Goal: Task Accomplishment & Management: Use online tool/utility

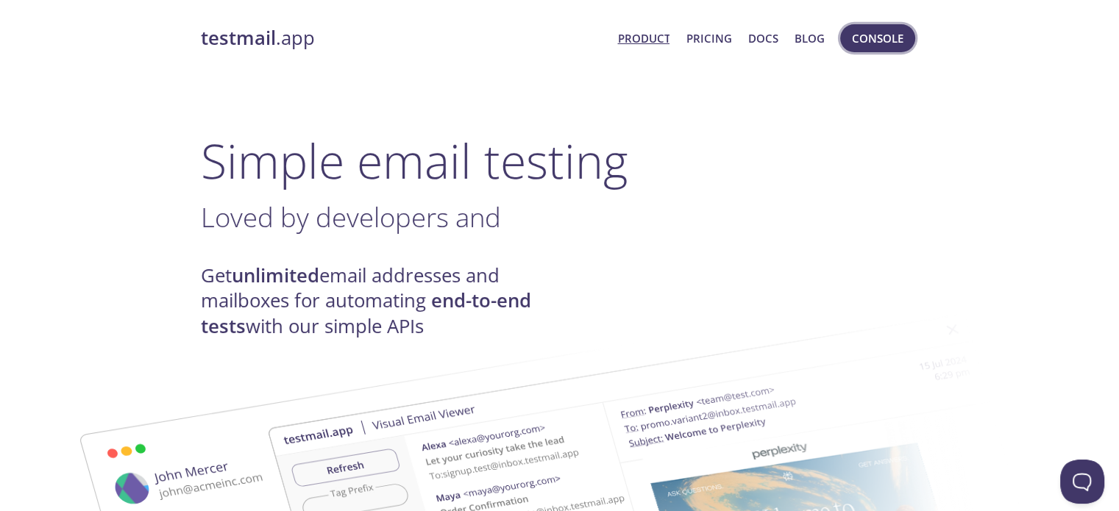
click at [894, 47] on span "Console" at bounding box center [877, 38] width 51 height 19
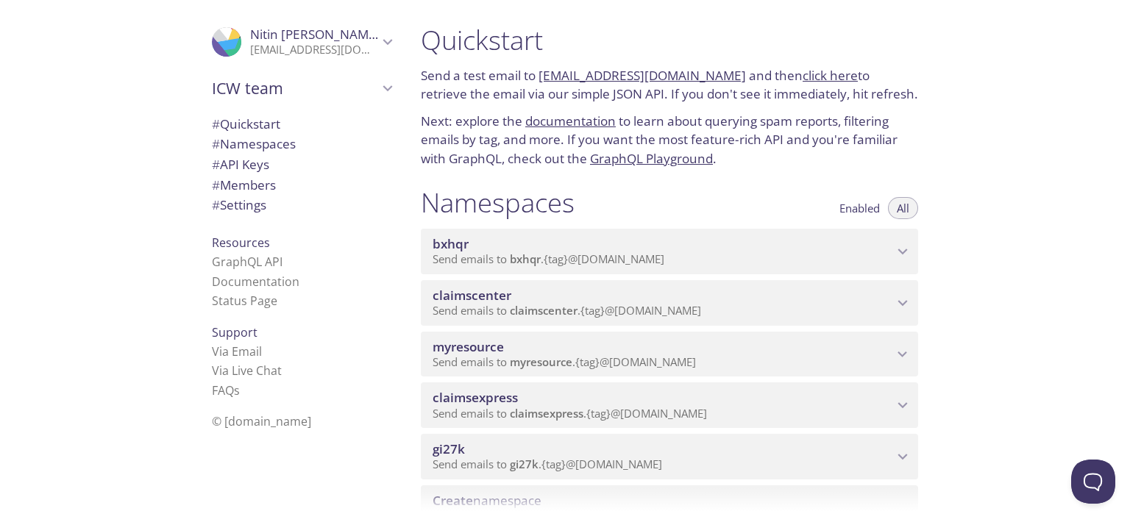
scroll to position [74, 0]
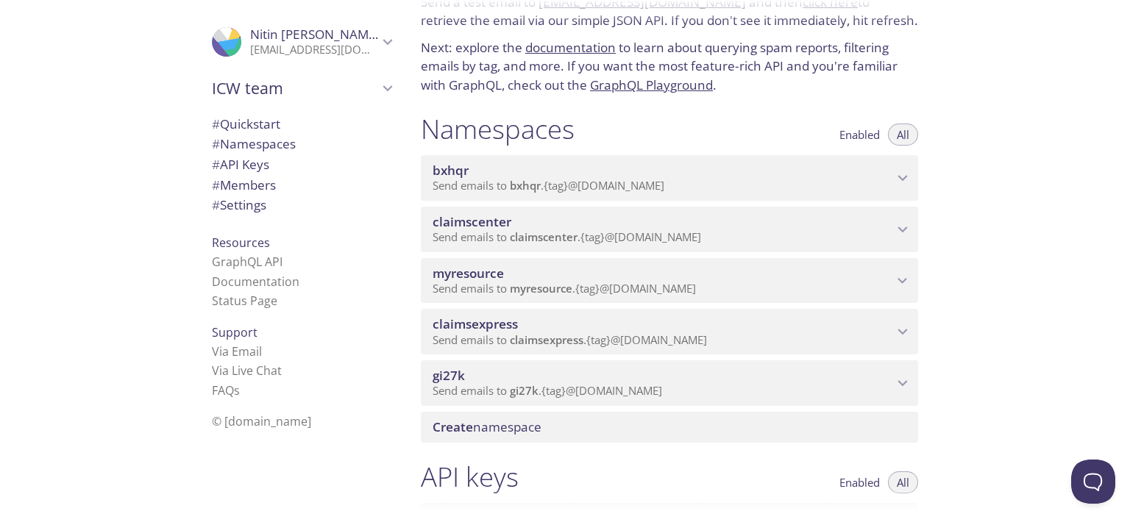
click at [752, 273] on span "myresource" at bounding box center [663, 274] width 460 height 16
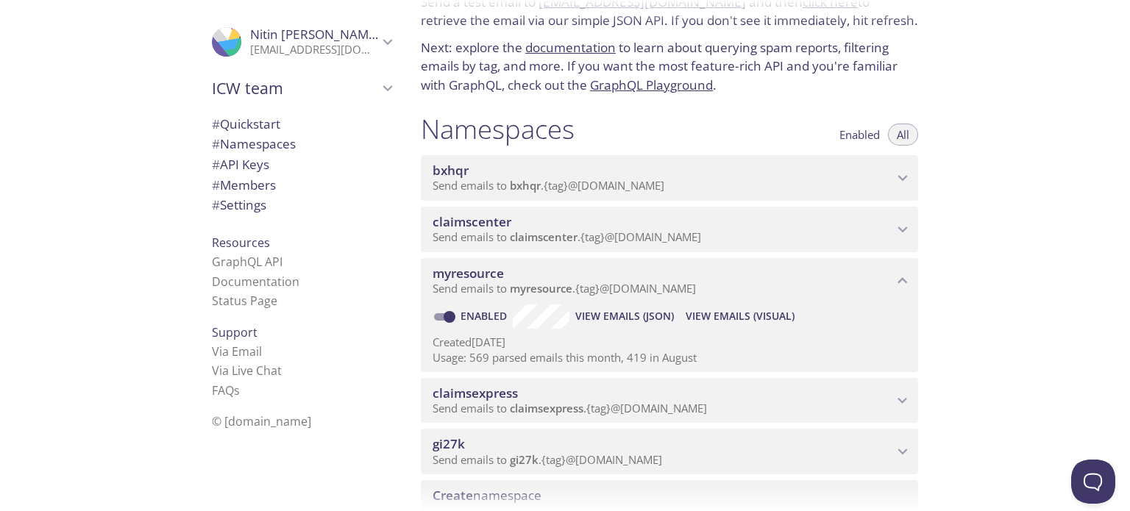
click at [762, 319] on span "View Emails (Visual)" at bounding box center [740, 316] width 109 height 18
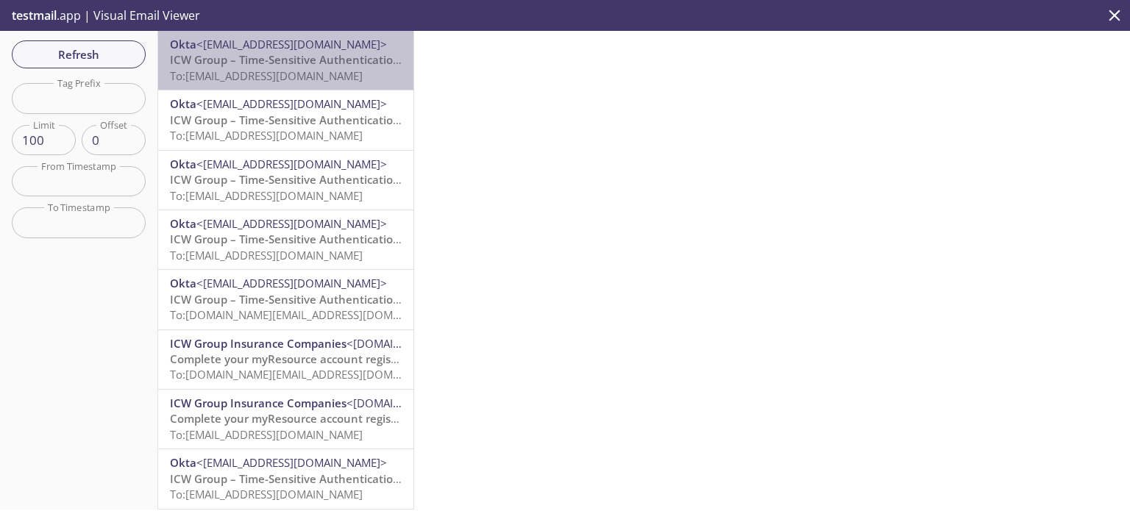
click at [304, 59] on span "ICW Group – Time-Sensitive Authentication Code" at bounding box center [300, 59] width 260 height 15
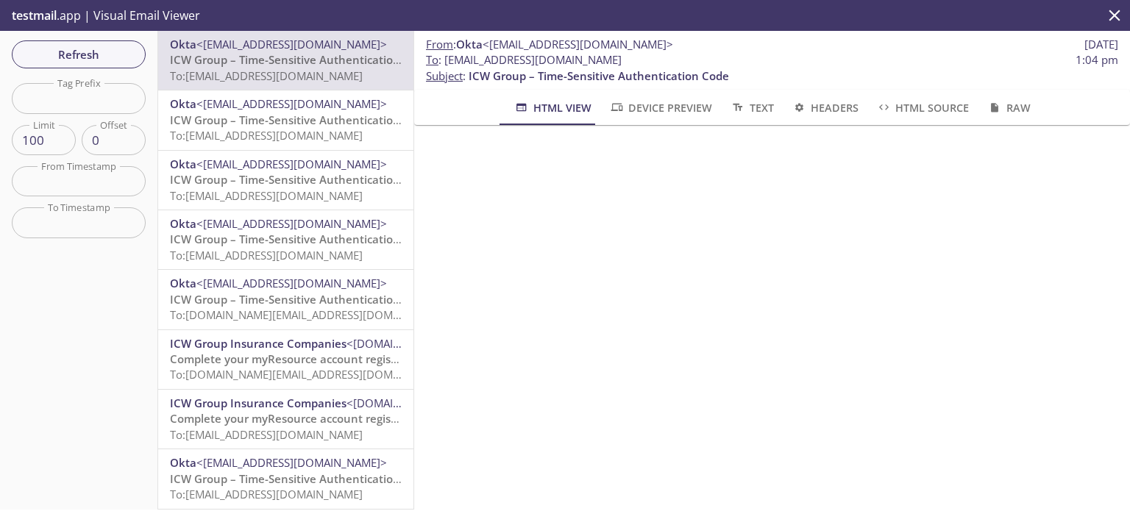
click at [114, 63] on span "Refresh" at bounding box center [79, 54] width 110 height 19
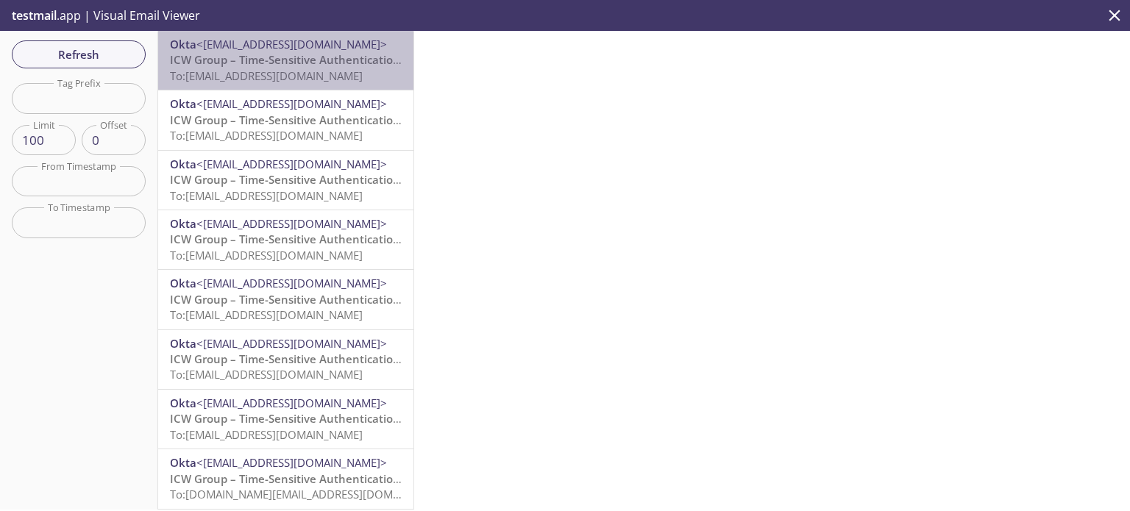
click at [324, 79] on span "To: [EMAIL_ADDRESS][DOMAIN_NAME]" at bounding box center [266, 75] width 193 height 15
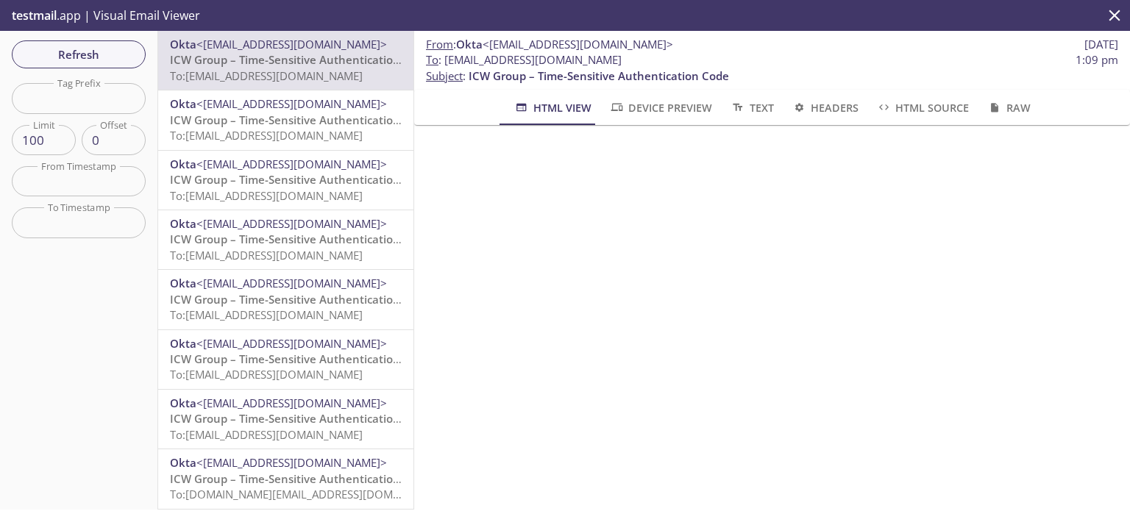
click at [306, 129] on span "To: [EMAIL_ADDRESS][DOMAIN_NAME]" at bounding box center [266, 135] width 193 height 15
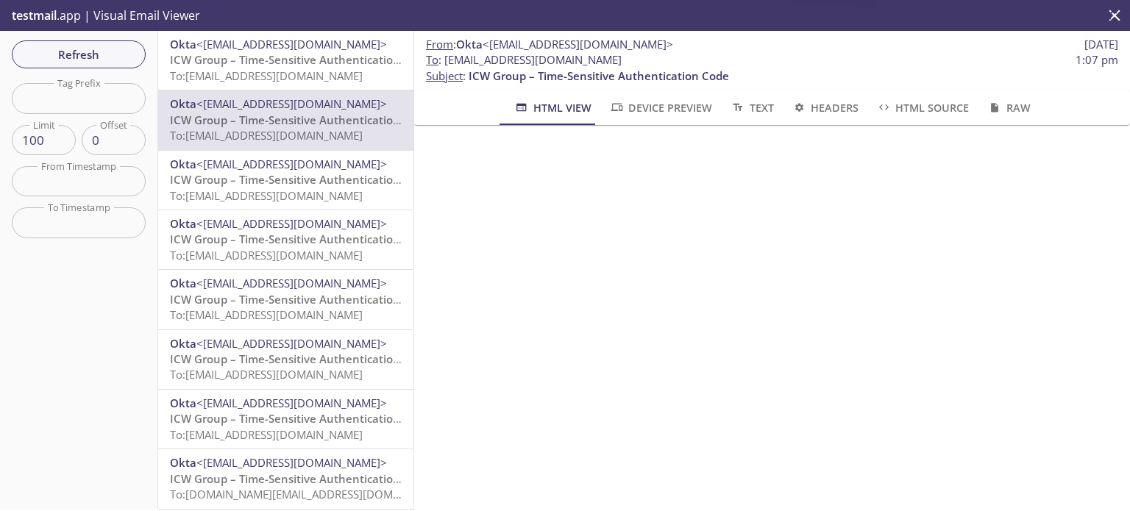
click at [302, 168] on span "<[EMAIL_ADDRESS][DOMAIN_NAME]>" at bounding box center [291, 164] width 191 height 15
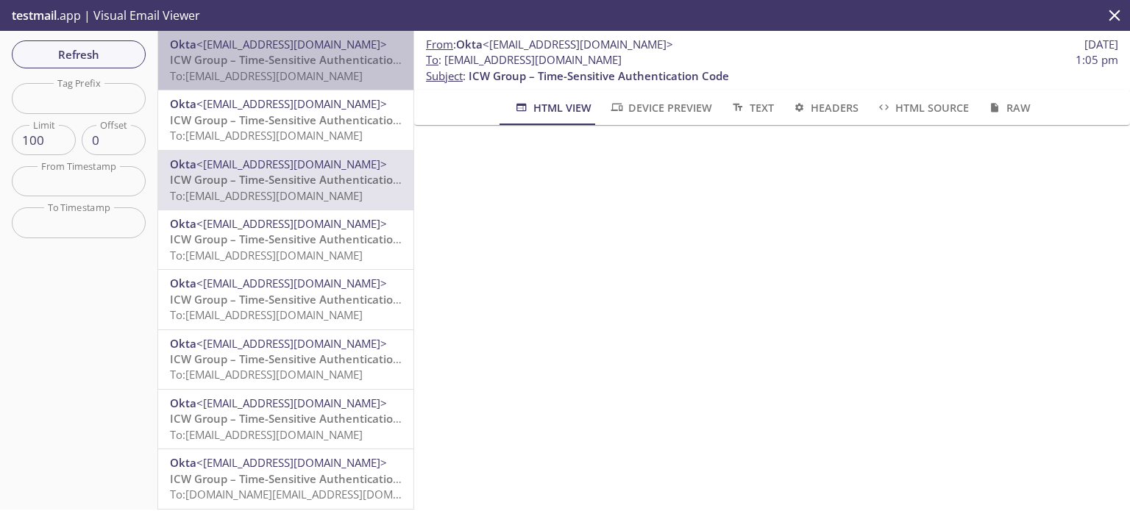
click at [307, 61] on span "ICW Group – Time-Sensitive Authentication Code" at bounding box center [300, 59] width 260 height 15
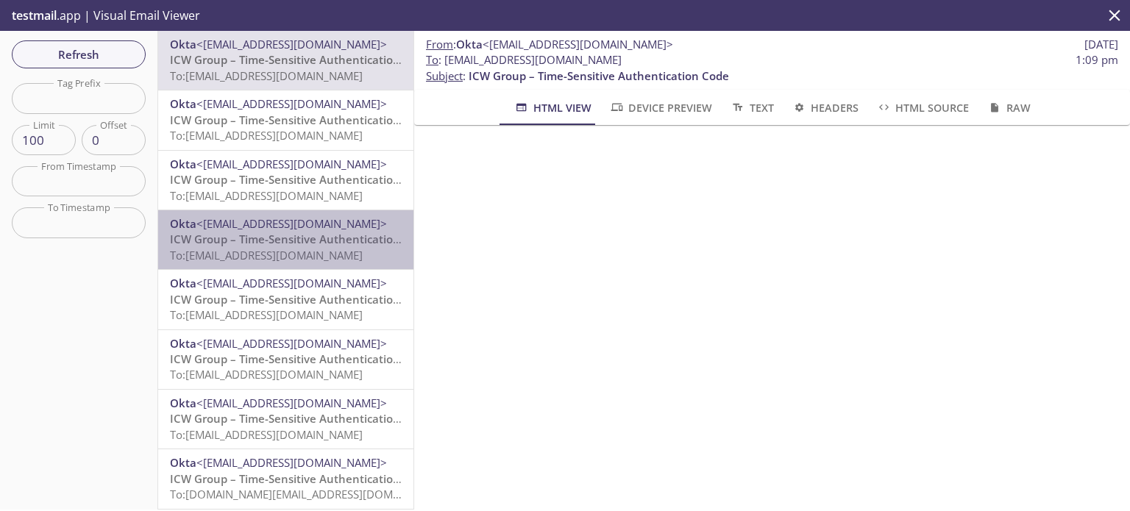
click at [293, 233] on span "ICW Group – Time-Sensitive Authentication Code" at bounding box center [300, 239] width 260 height 15
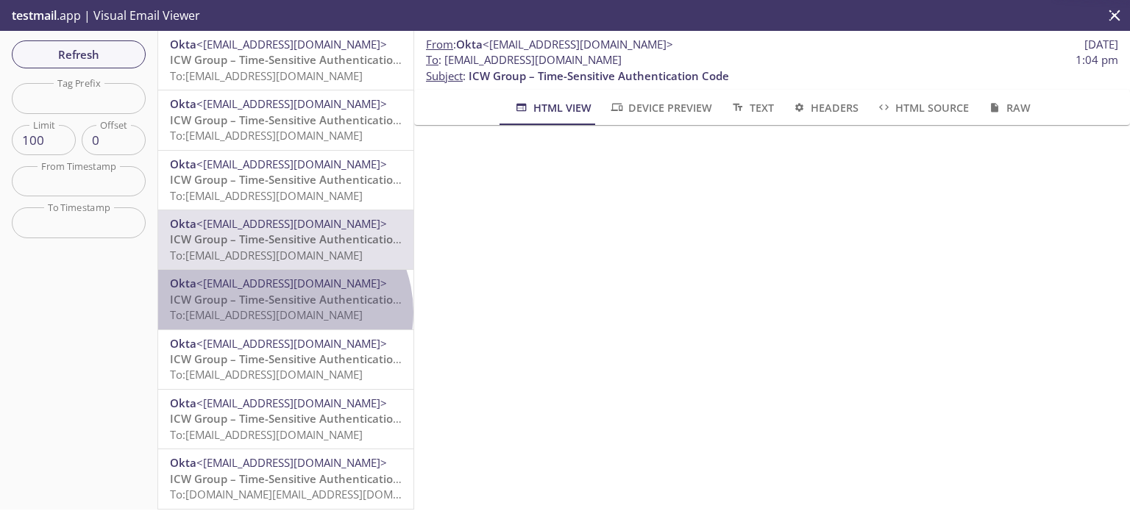
click at [282, 312] on span "To: [EMAIL_ADDRESS][DOMAIN_NAME]" at bounding box center [266, 314] width 193 height 15
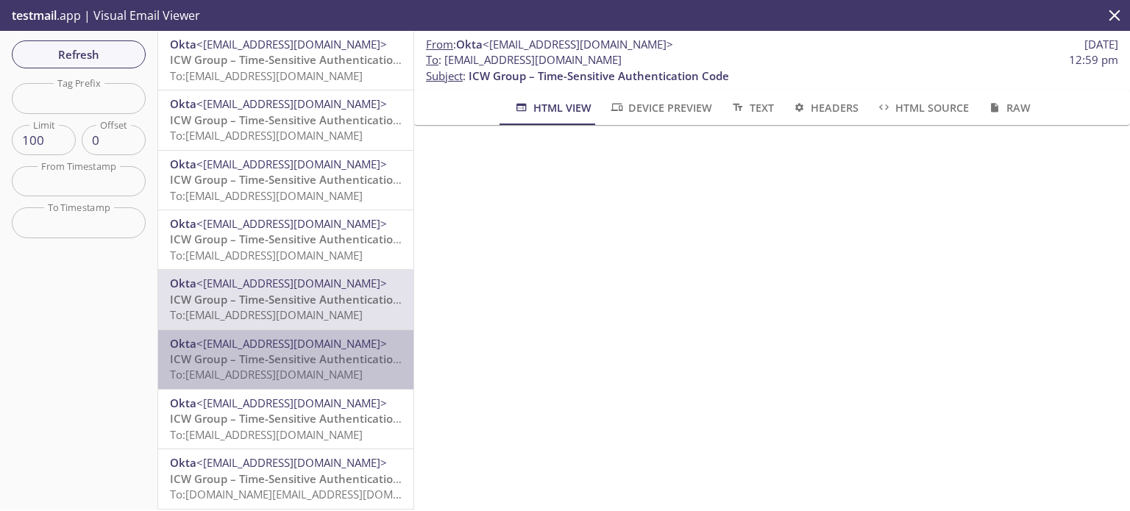
click at [288, 351] on span "Okta <[EMAIL_ADDRESS][DOMAIN_NAME]>" at bounding box center [286, 343] width 232 height 15
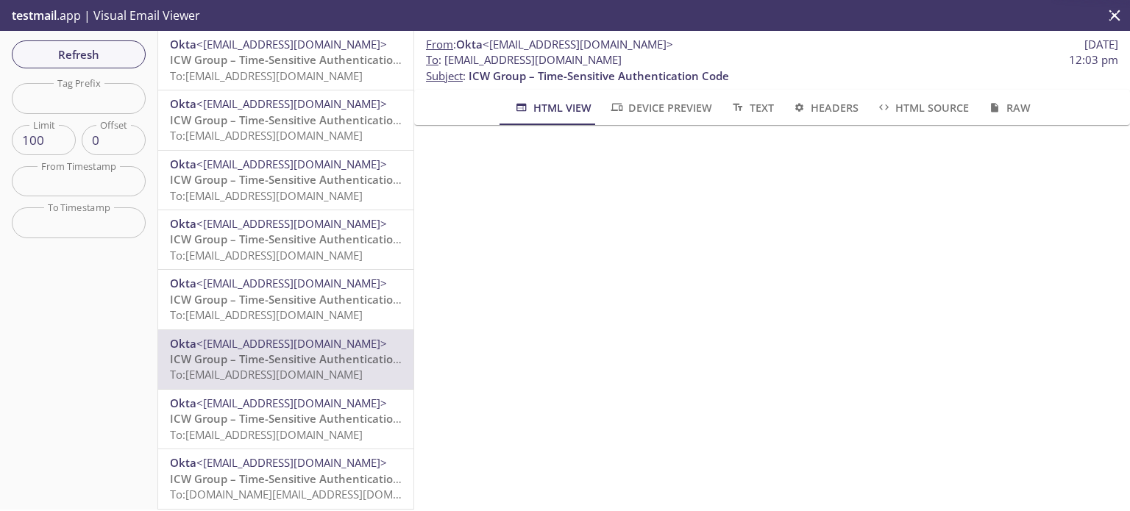
click at [292, 414] on span "ICW Group – Time-Sensitive Authentication Code" at bounding box center [300, 418] width 260 height 15
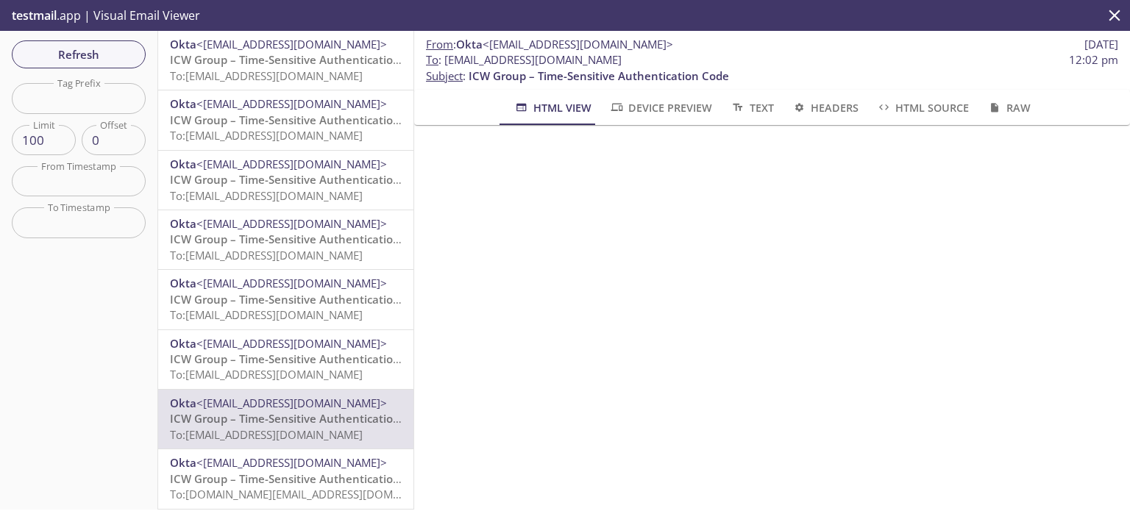
click at [288, 60] on span "ICW Group – Time-Sensitive Authentication Code" at bounding box center [300, 59] width 260 height 15
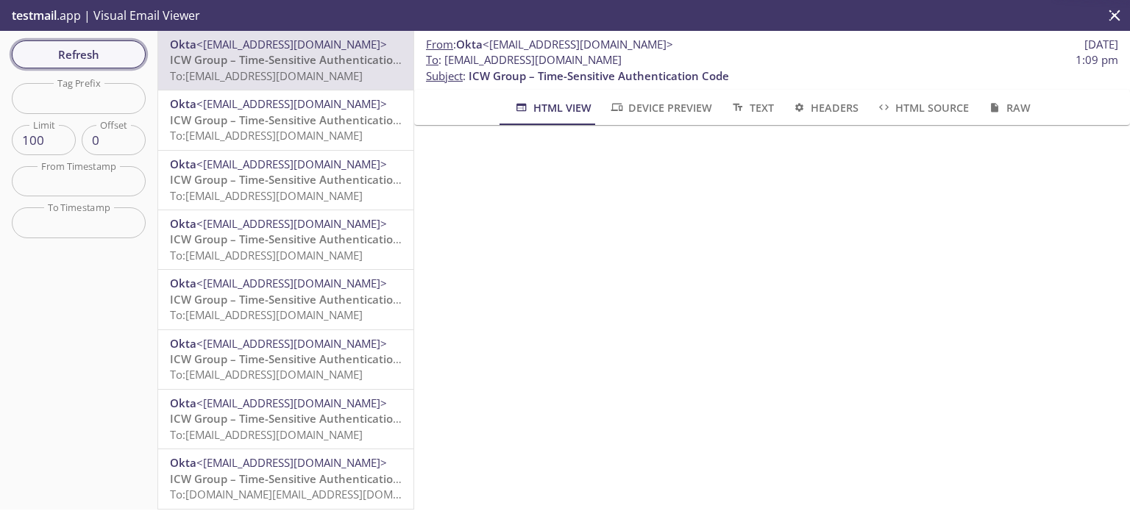
click at [79, 60] on span "Refresh" at bounding box center [79, 54] width 110 height 19
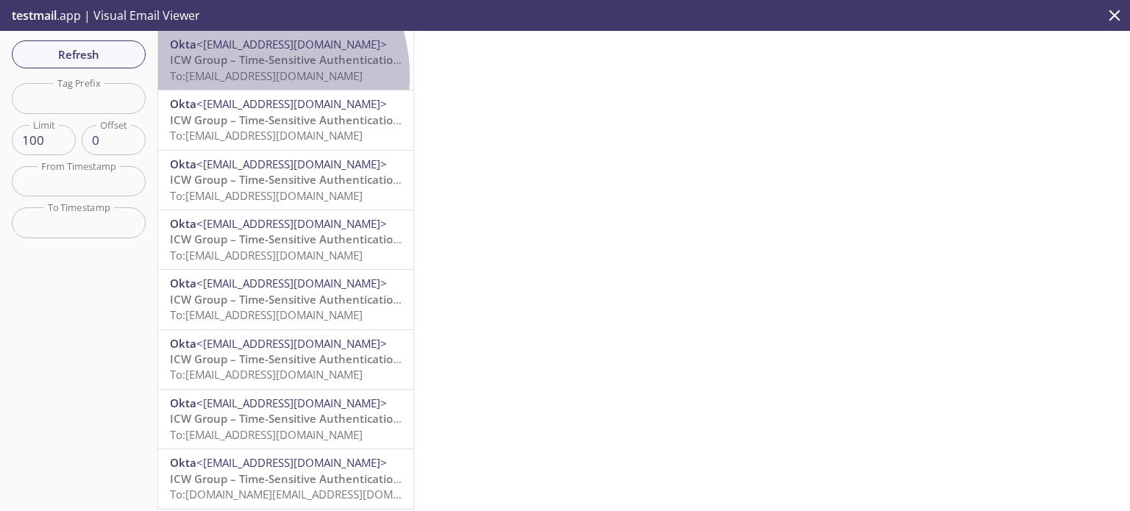
click at [238, 76] on span "To: [EMAIL_ADDRESS][DOMAIN_NAME]" at bounding box center [266, 75] width 193 height 15
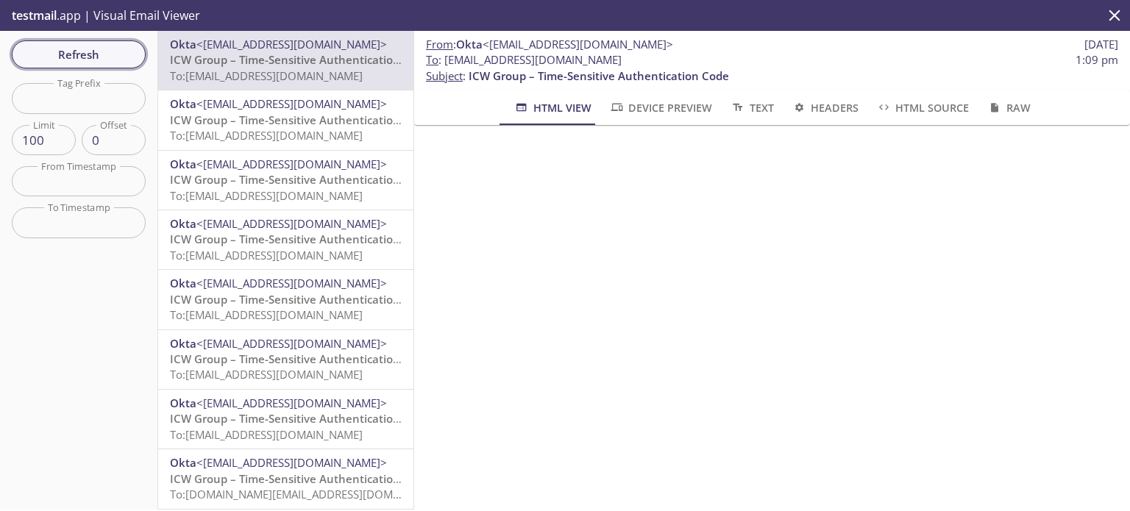
click at [96, 62] on span "Refresh" at bounding box center [79, 54] width 110 height 19
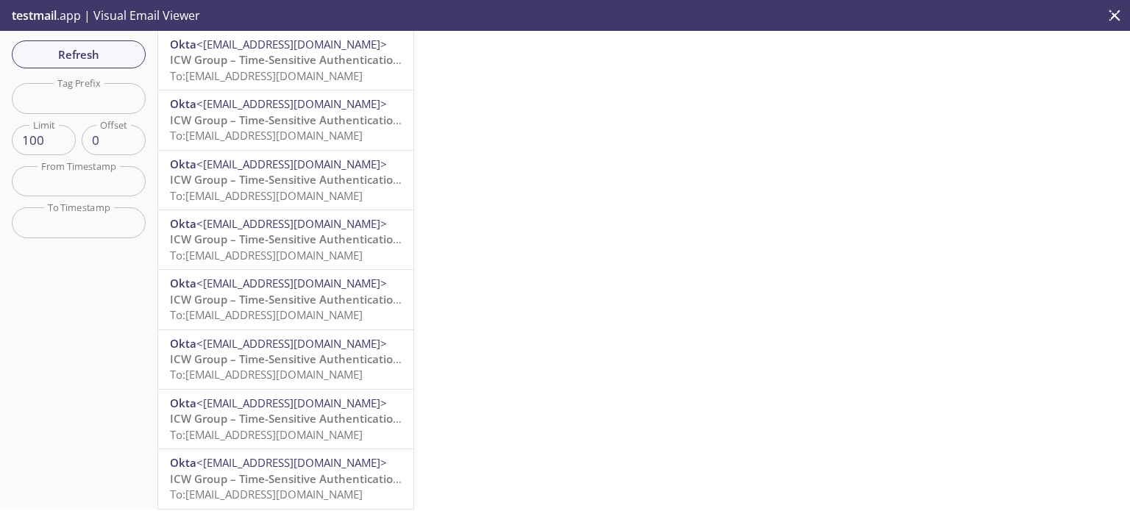
click at [271, 62] on span "ICW Group – Time-Sensitive Authentication Code" at bounding box center [300, 59] width 260 height 15
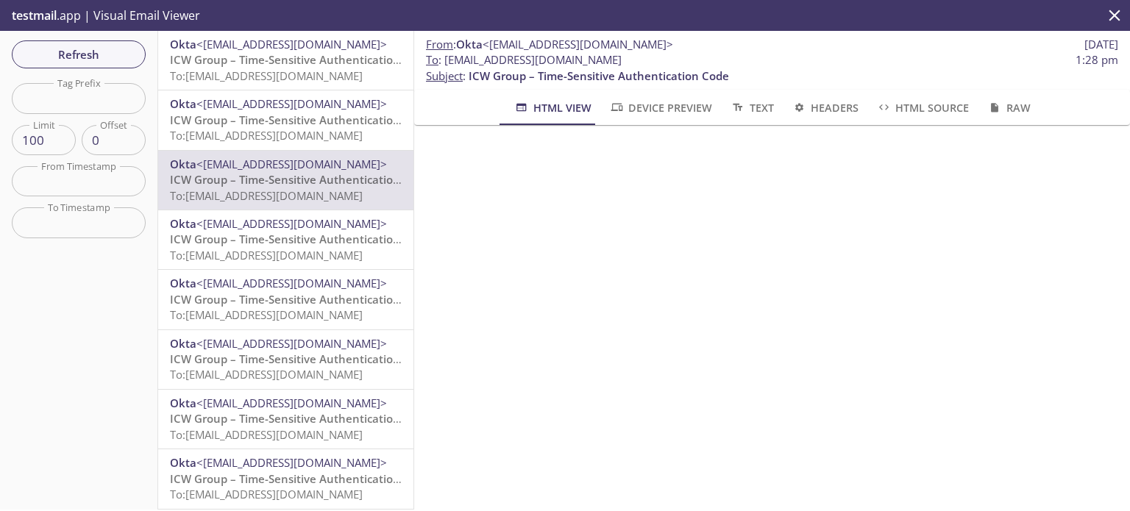
drag, startPoint x: 94, startPoint y: 68, endPoint x: 147, endPoint y: 65, distance: 53.0
click at [94, 67] on button "Refresh" at bounding box center [79, 54] width 134 height 28
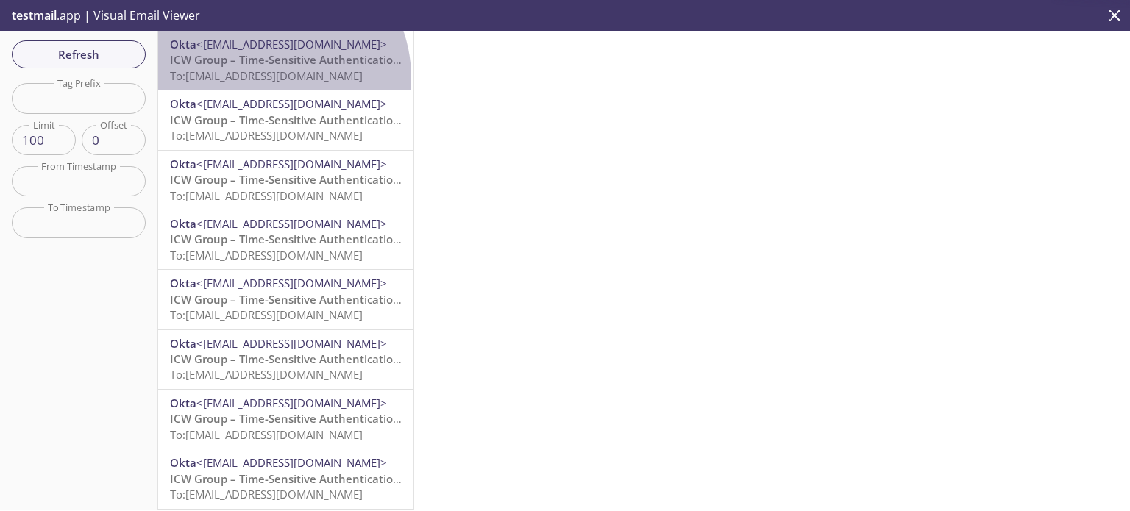
click at [266, 78] on span "To: [EMAIL_ADDRESS][DOMAIN_NAME]" at bounding box center [266, 75] width 193 height 15
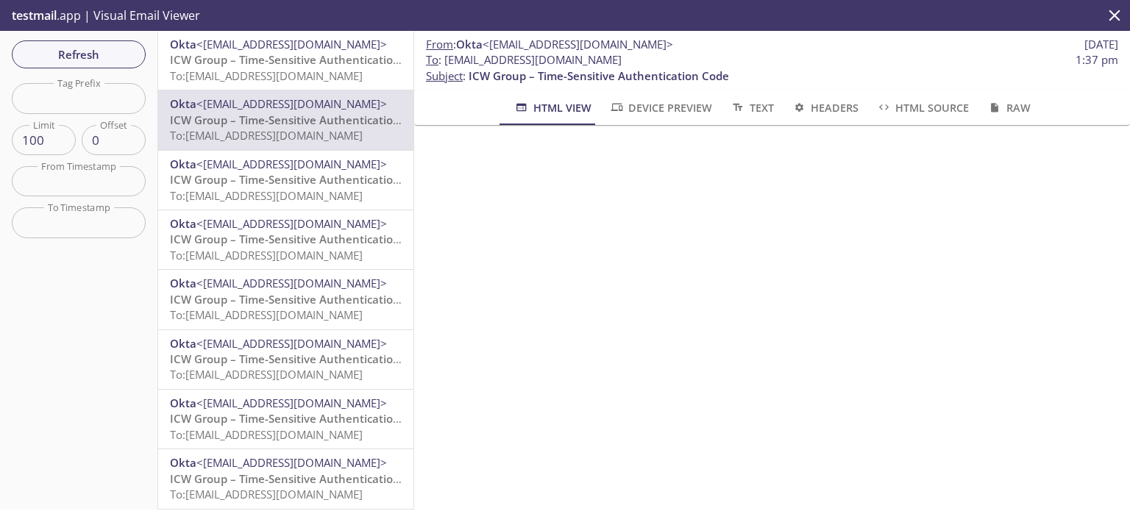
click at [305, 76] on span "To: [EMAIL_ADDRESS][DOMAIN_NAME]" at bounding box center [266, 75] width 193 height 15
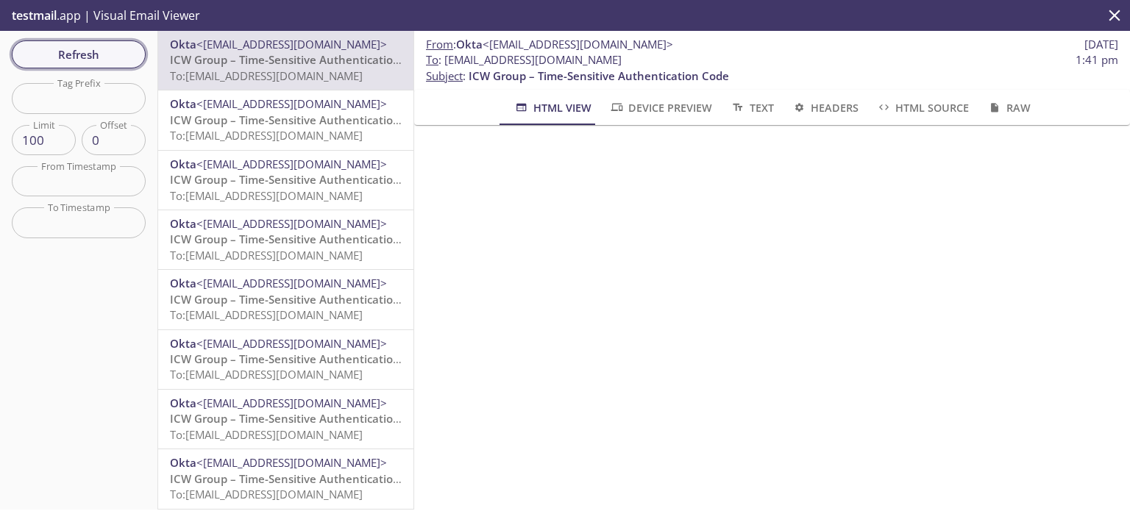
click at [105, 64] on button "Refresh" at bounding box center [79, 54] width 134 height 28
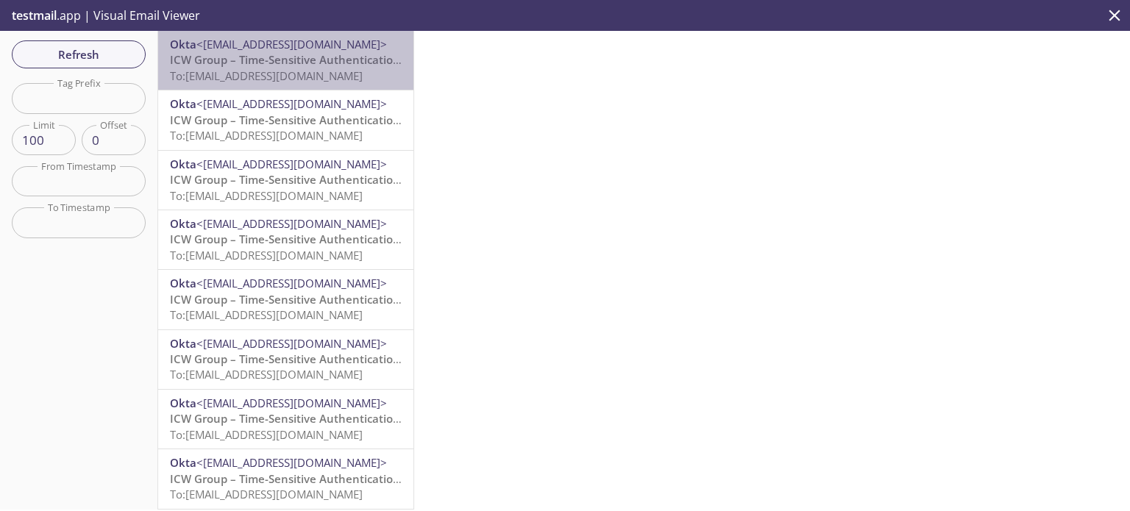
click at [324, 76] on span "To: [EMAIL_ADDRESS][DOMAIN_NAME]" at bounding box center [266, 75] width 193 height 15
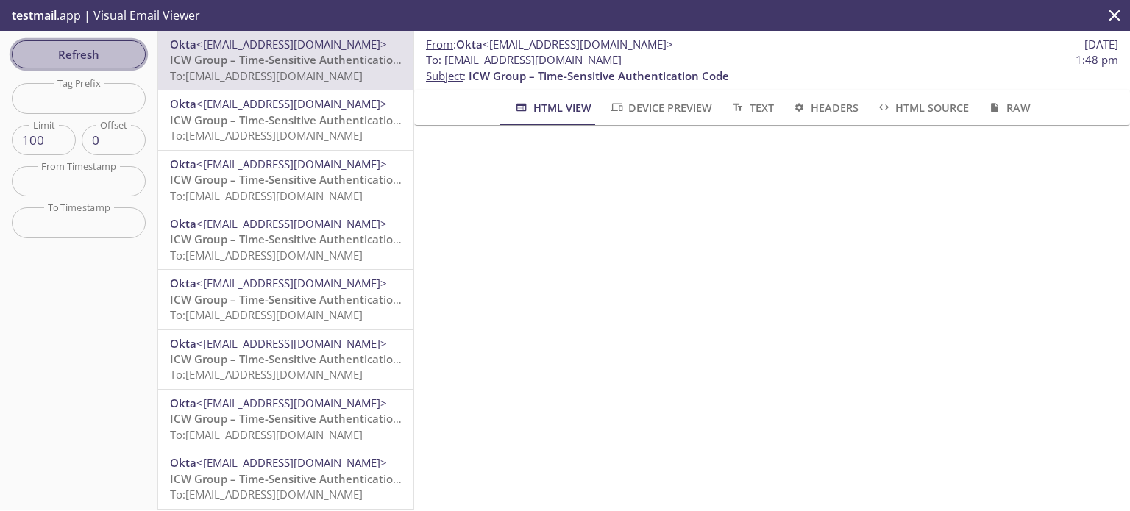
click at [83, 49] on span "Refresh" at bounding box center [79, 54] width 110 height 19
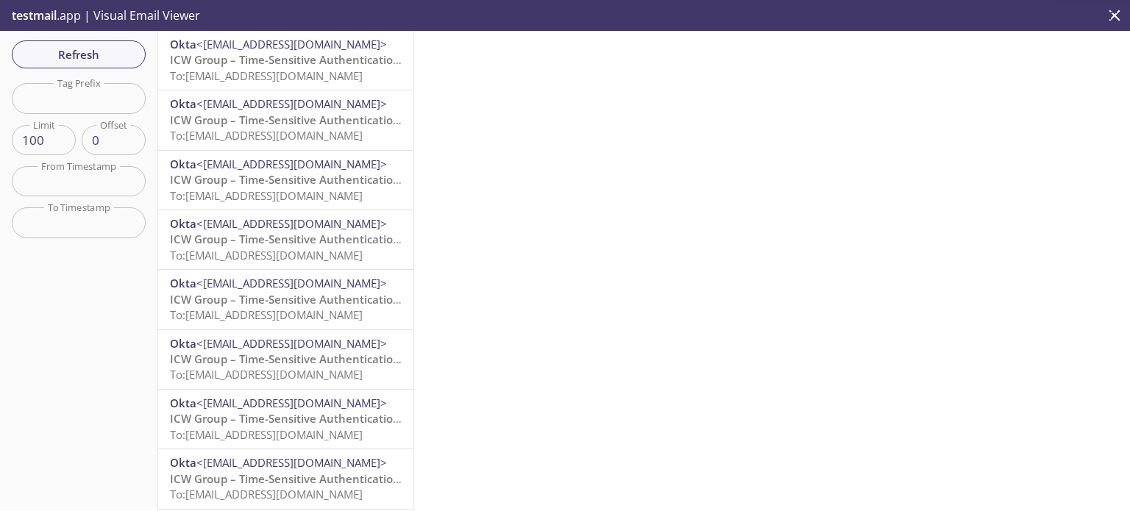
click at [327, 77] on span "To: [EMAIL_ADDRESS][DOMAIN_NAME]" at bounding box center [266, 75] width 193 height 15
